Goal: Check status

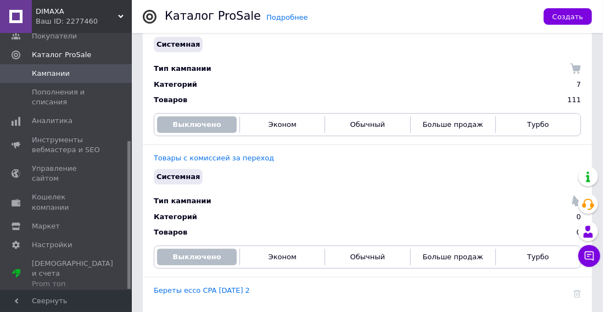
scroll to position [134, 0]
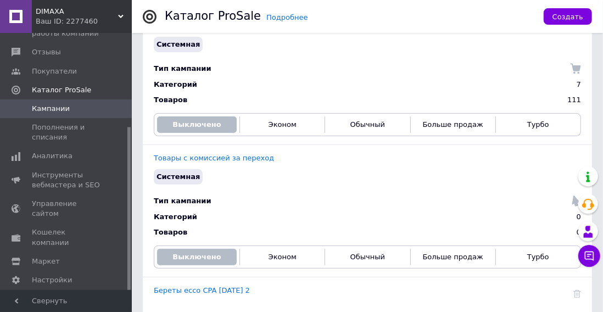
click at [184, 290] on link "Береты ессо CPA [DATE] 2" at bounding box center [202, 290] width 96 height 8
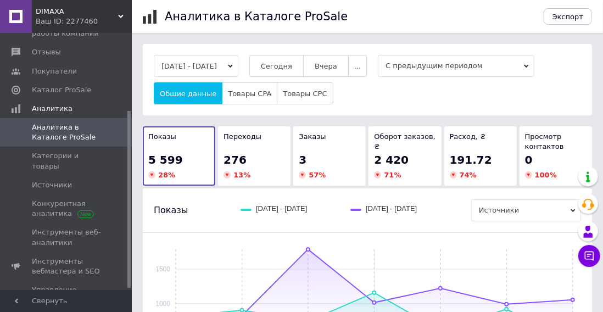
click at [299, 73] on button "Сегодня" at bounding box center [276, 66] width 54 height 22
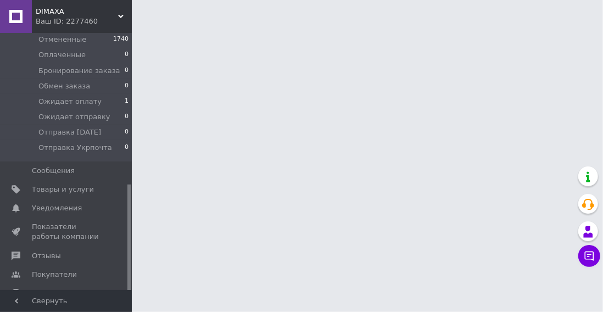
scroll to position [299, 0]
